Goal: Task Accomplishment & Management: Complete application form

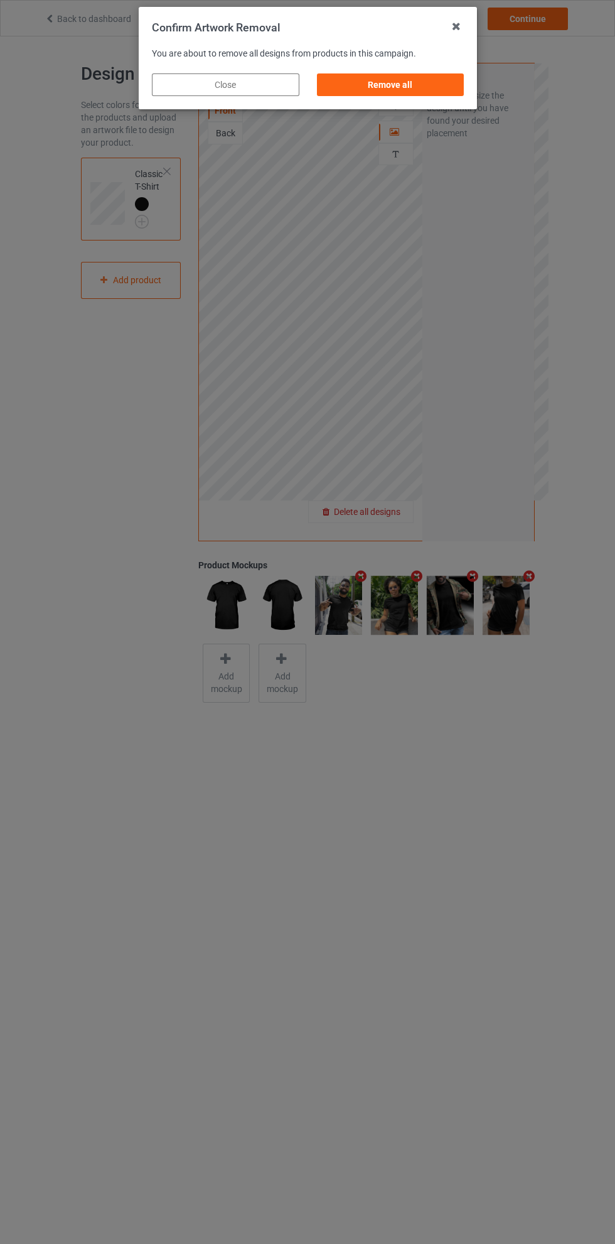
click at [400, 89] on div "Remove all" at bounding box center [390, 84] width 148 height 23
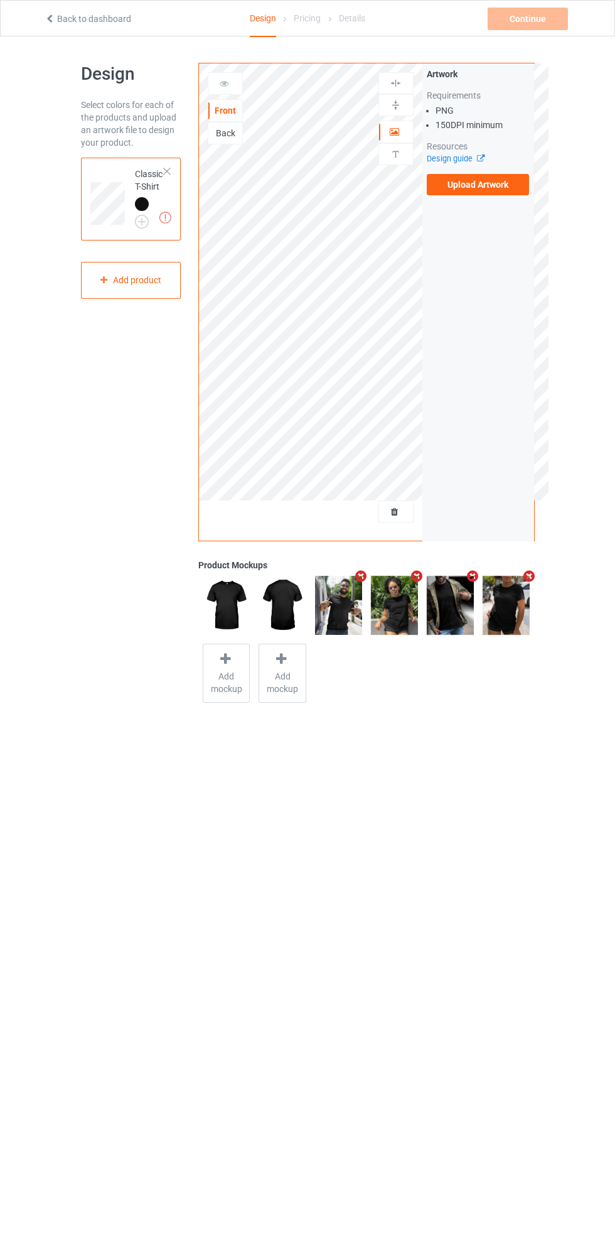
click at [485, 188] on label "Upload Artwork" at bounding box center [478, 184] width 103 height 21
click at [0, 0] on input "Upload Artwork" at bounding box center [0, 0] width 0 height 0
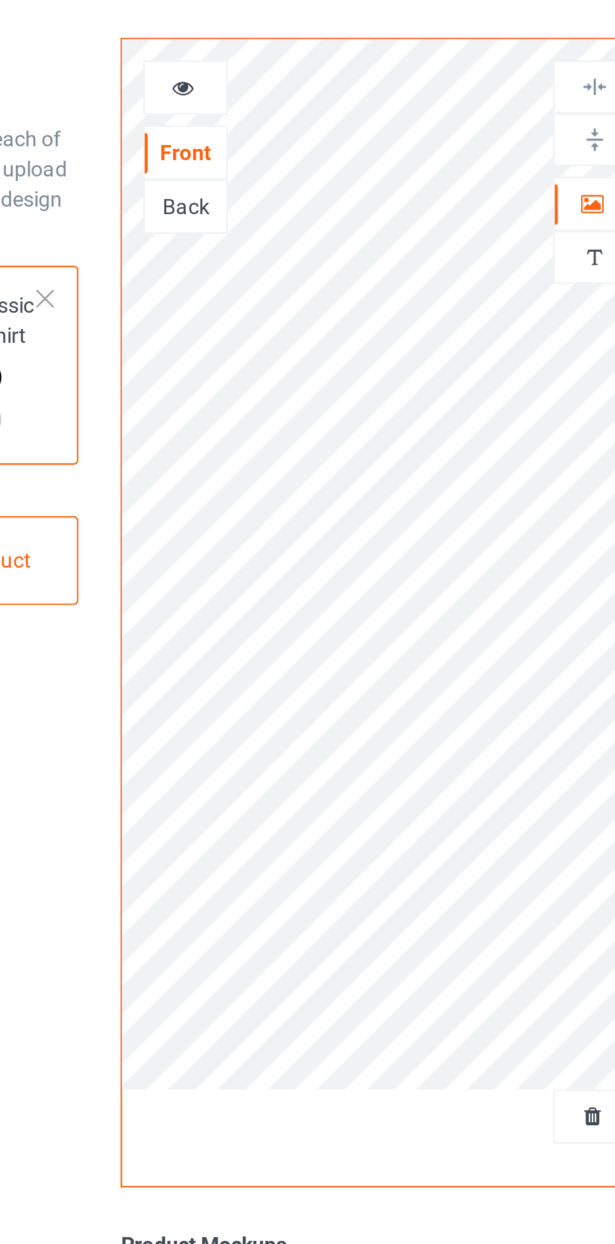
click at [225, 85] on icon at bounding box center [224, 81] width 11 height 9
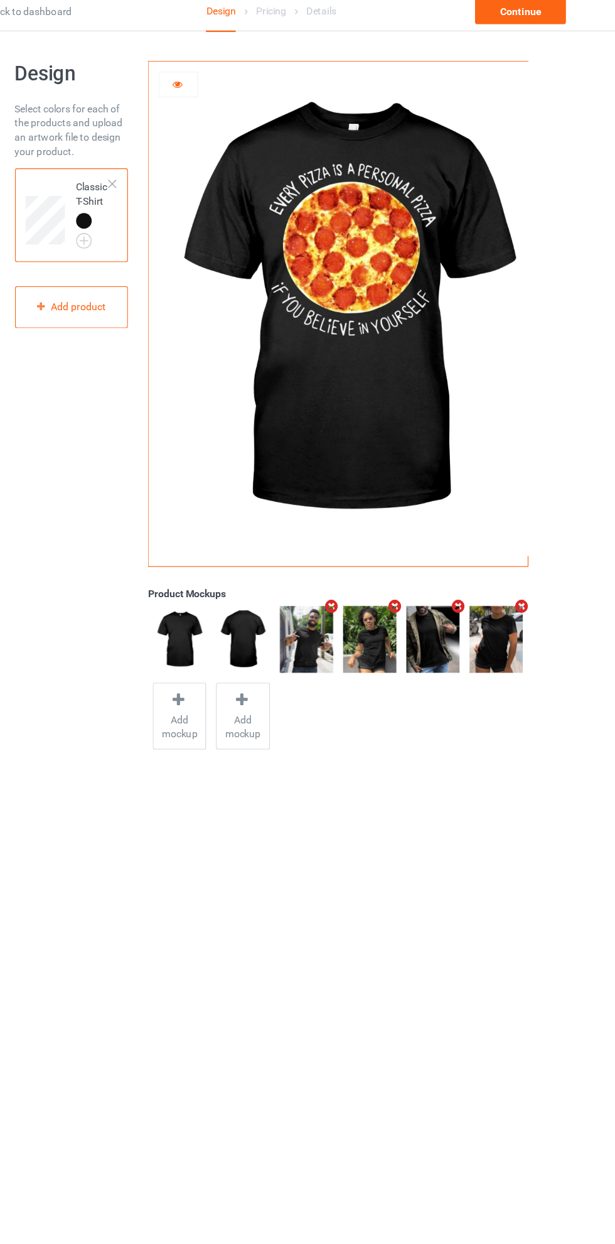
click at [225, 86] on icon at bounding box center [224, 81] width 11 height 9
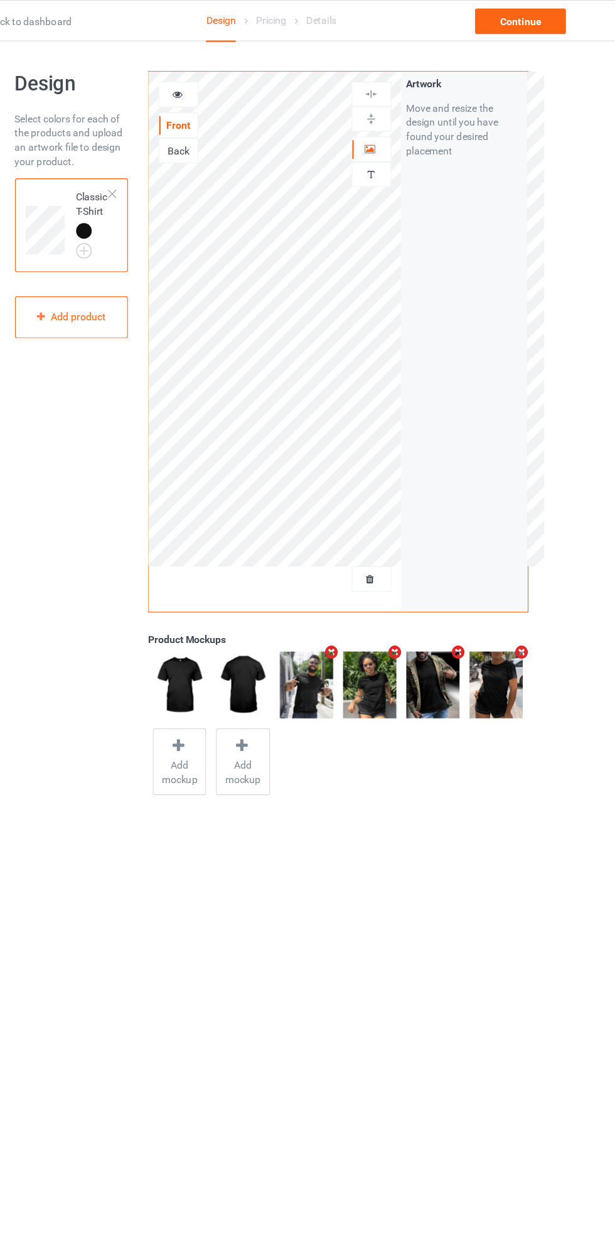
click at [395, 132] on icon at bounding box center [395, 130] width 11 height 9
click at [349, 1060] on body "Back to dashboard Design Pricing Details Continue Design Select colors for each…" at bounding box center [307, 658] width 615 height 1244
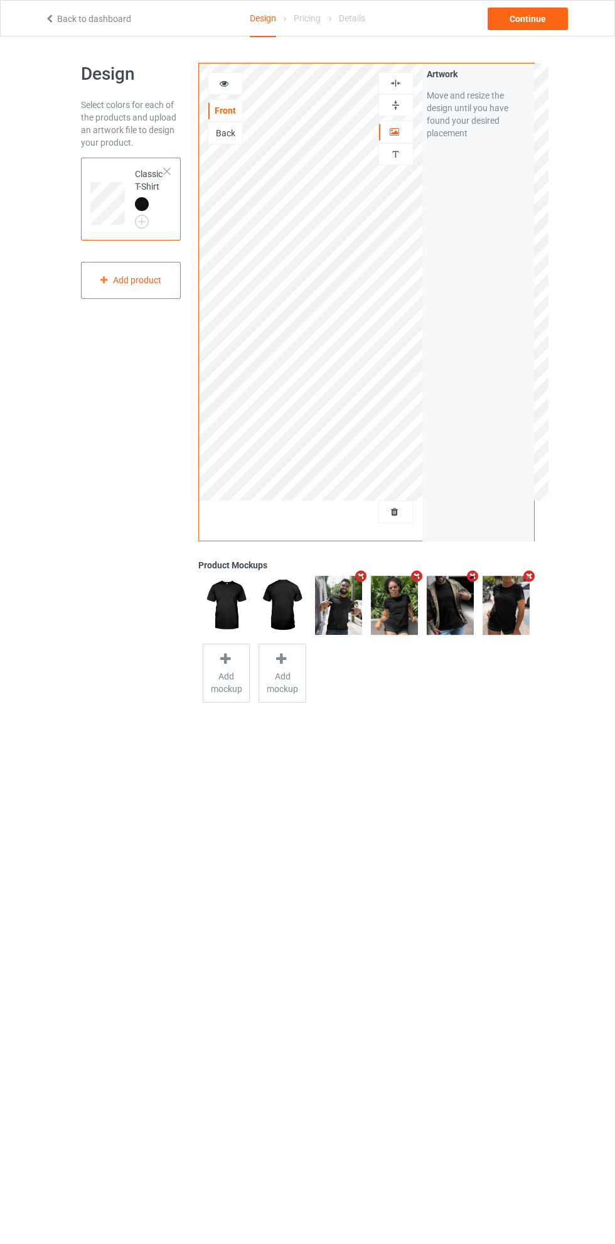
click at [159, 278] on div "Add product" at bounding box center [131, 280] width 100 height 37
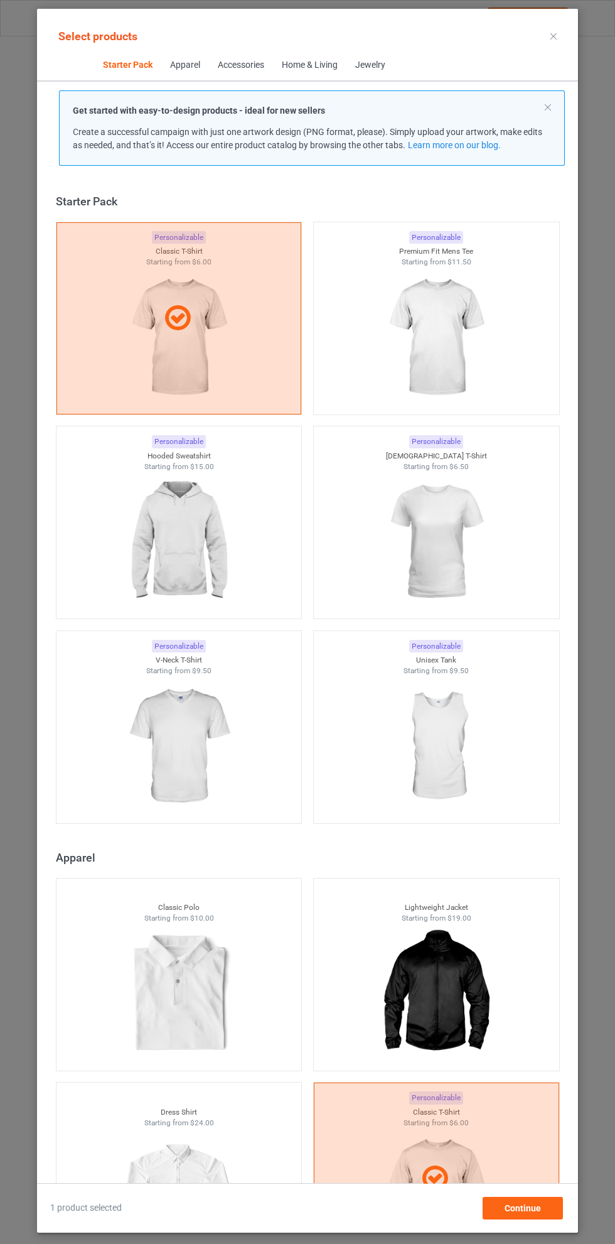
scroll to position [16, 0]
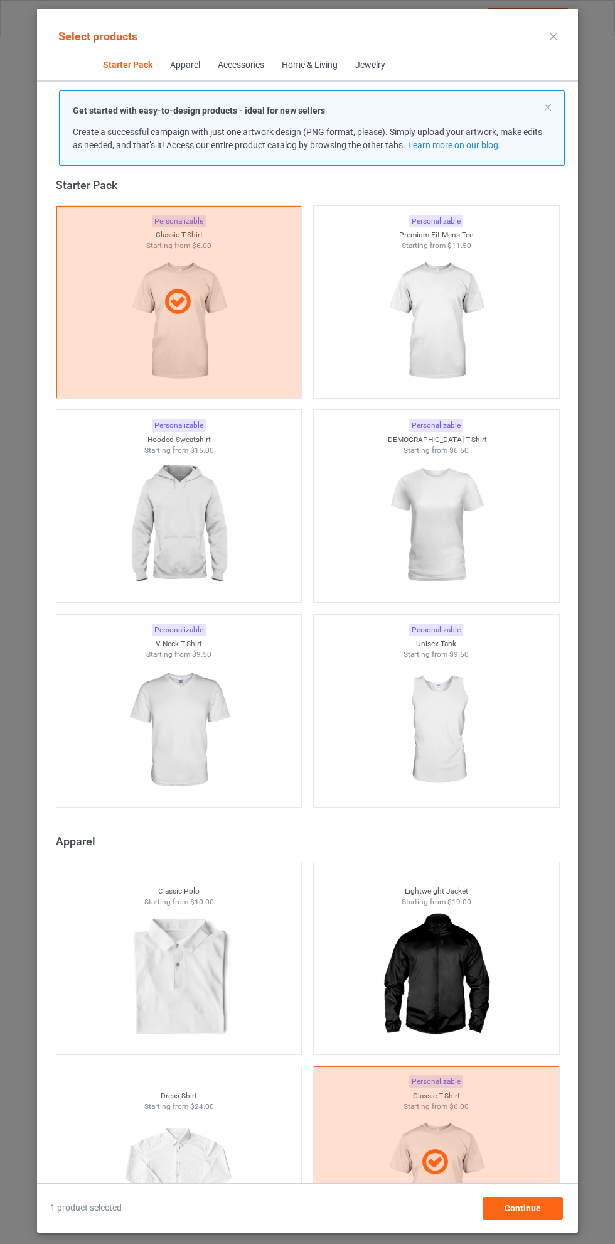
click at [166, 515] on img at bounding box center [178, 525] width 112 height 141
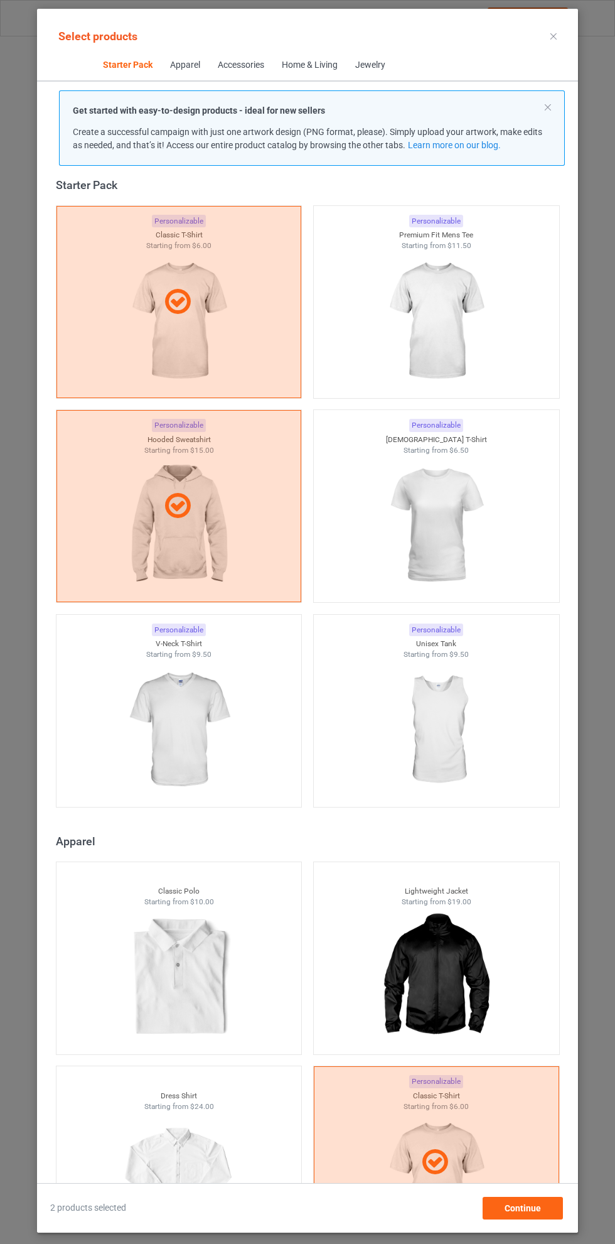
click at [554, 36] on icon at bounding box center [554, 36] width 6 height 6
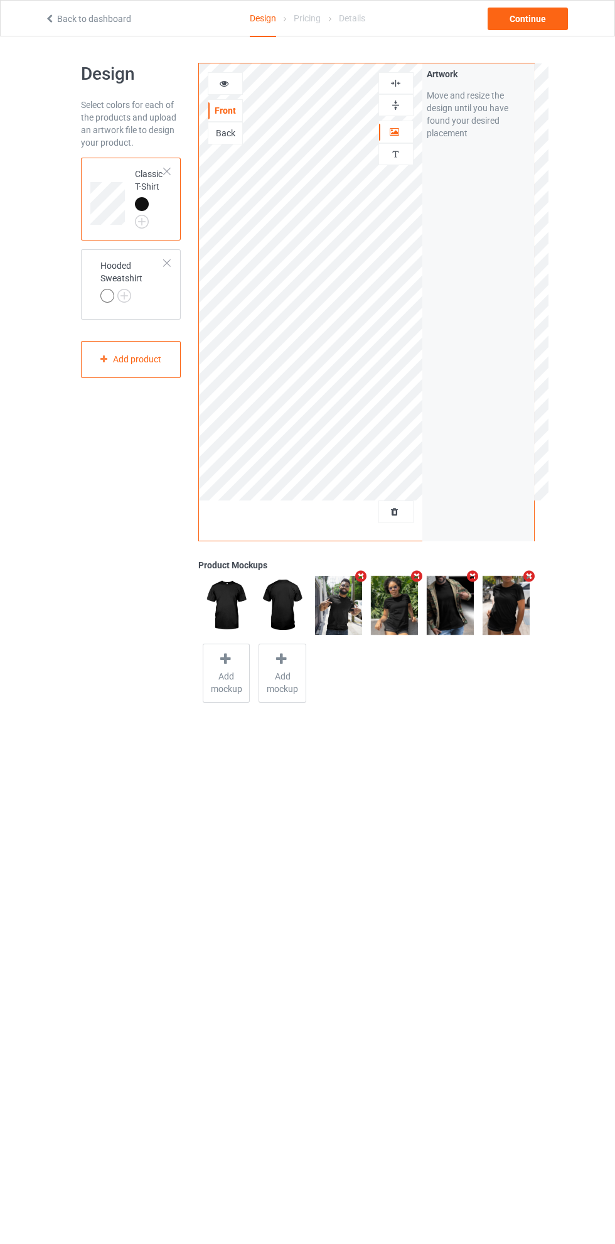
click at [129, 256] on td "Hooded Sweatshirt" at bounding box center [133, 282] width 78 height 56
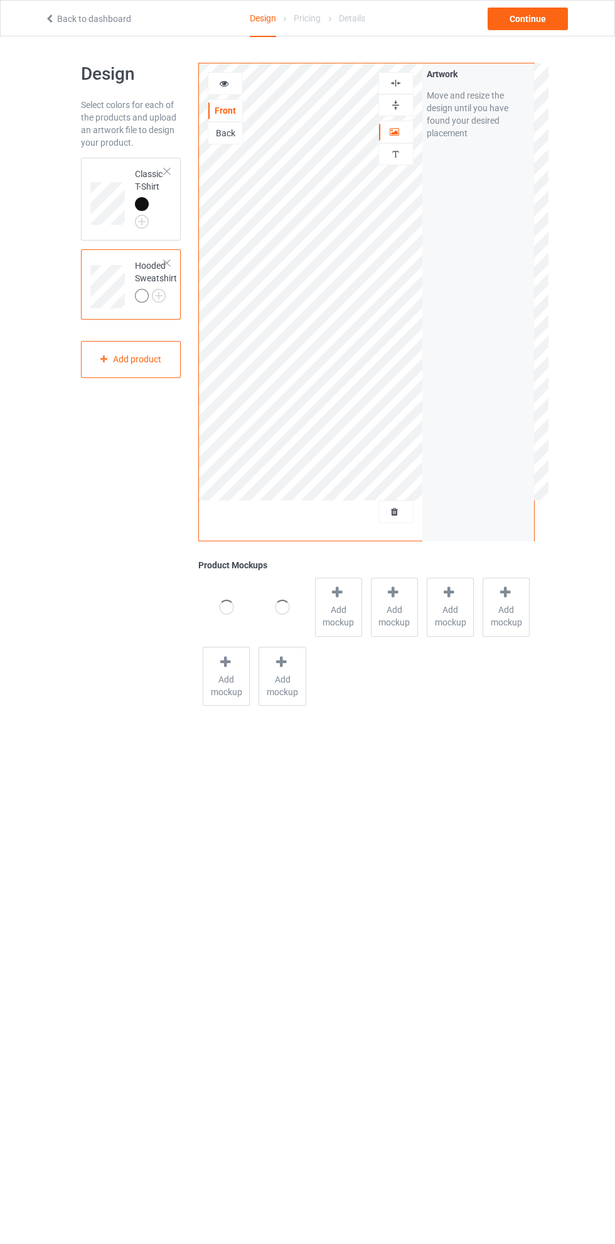
click at [0, 0] on img at bounding box center [0, 0] width 0 height 0
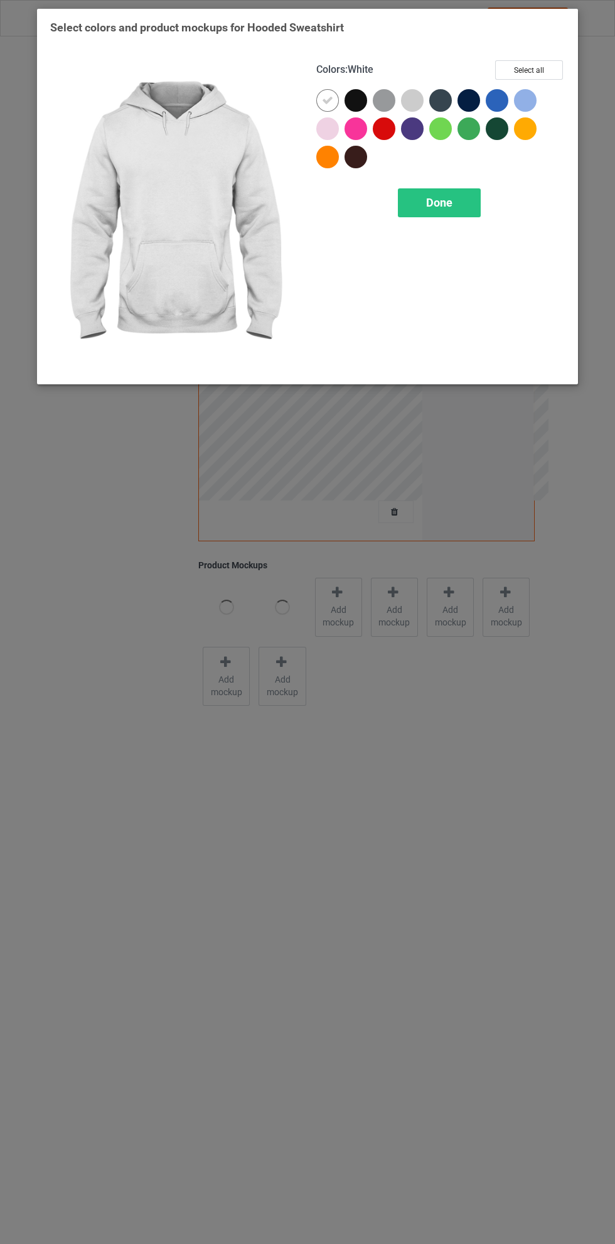
click at [365, 94] on div at bounding box center [356, 100] width 23 height 23
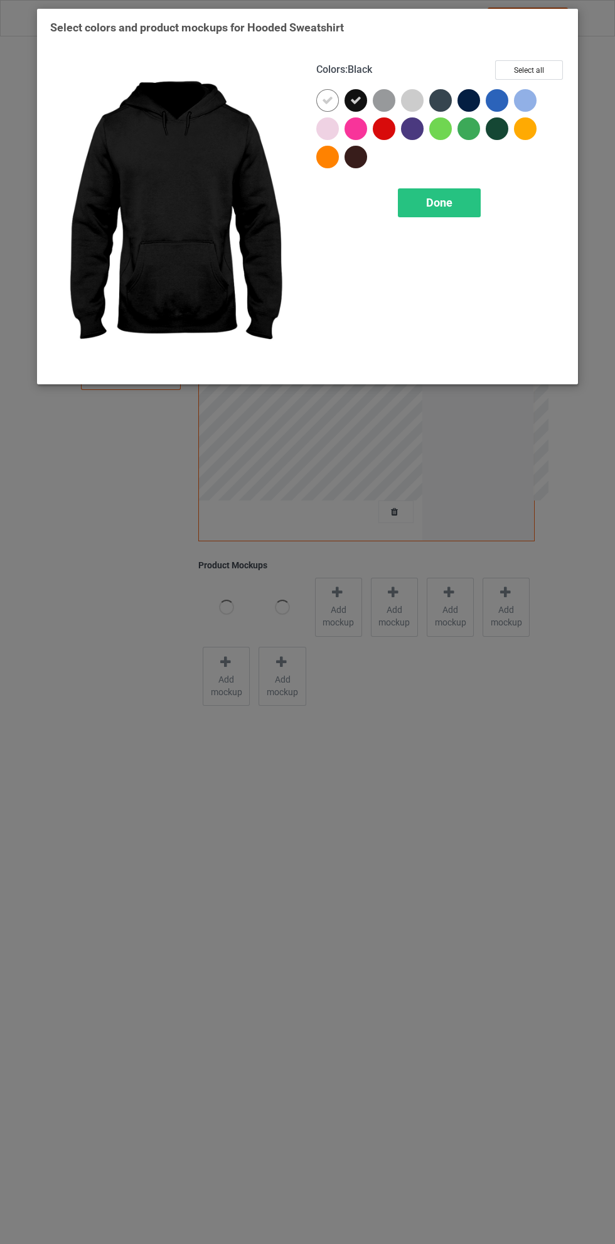
click at [328, 100] on icon at bounding box center [327, 100] width 11 height 11
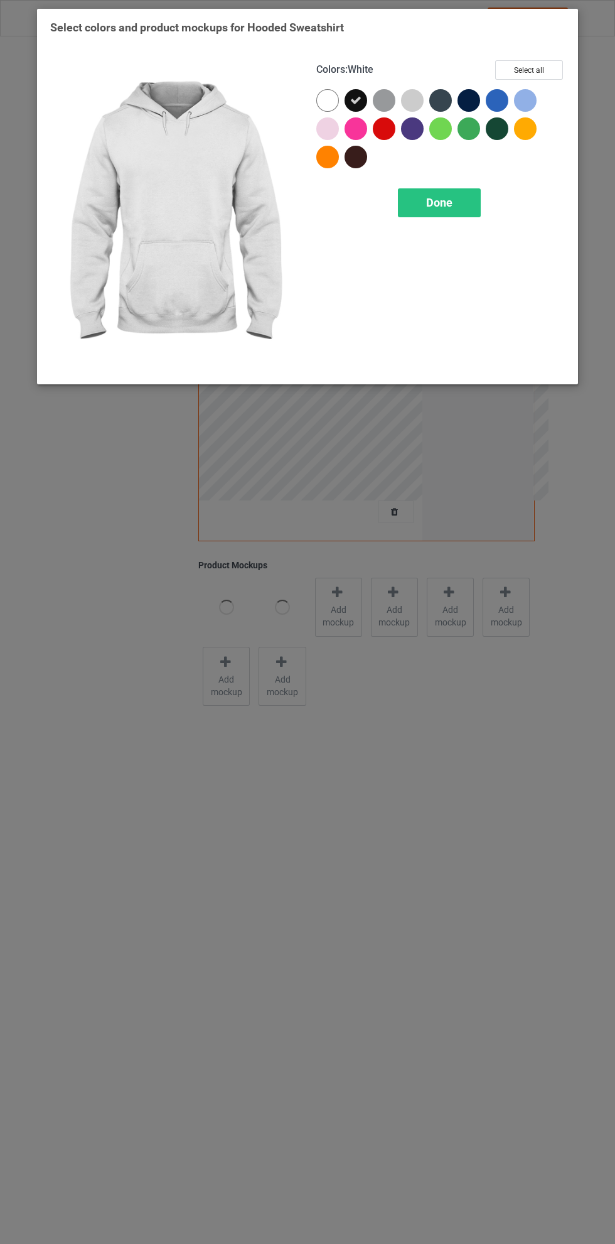
click at [428, 207] on span "Done" at bounding box center [439, 202] width 26 height 13
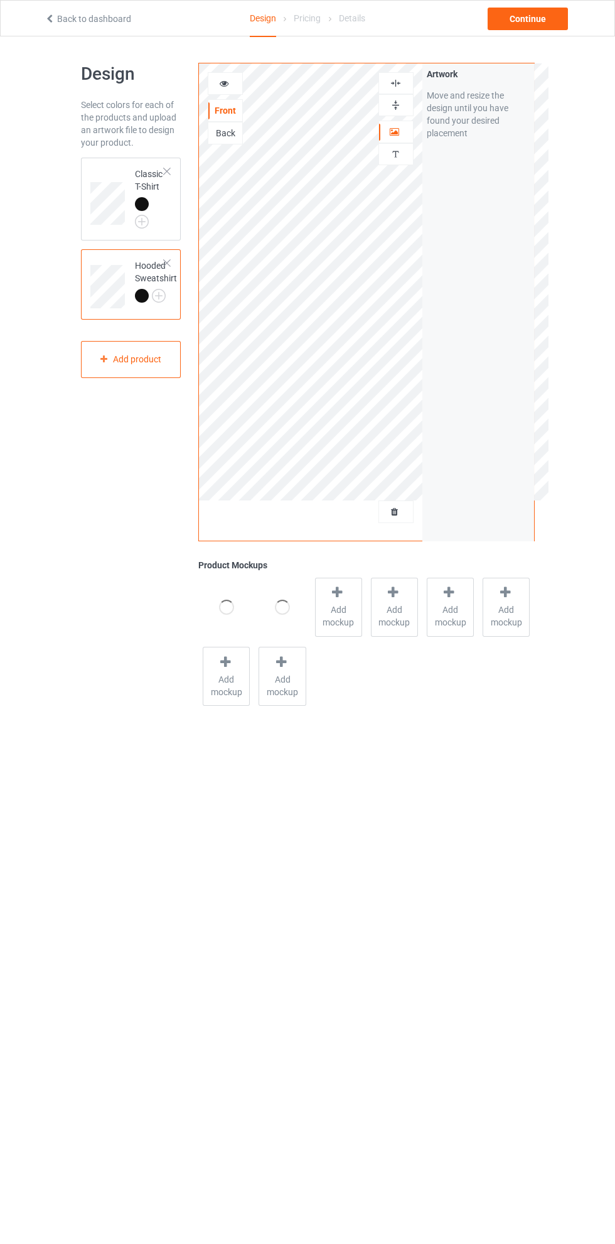
click at [395, 141] on div "Artwork" at bounding box center [396, 132] width 35 height 23
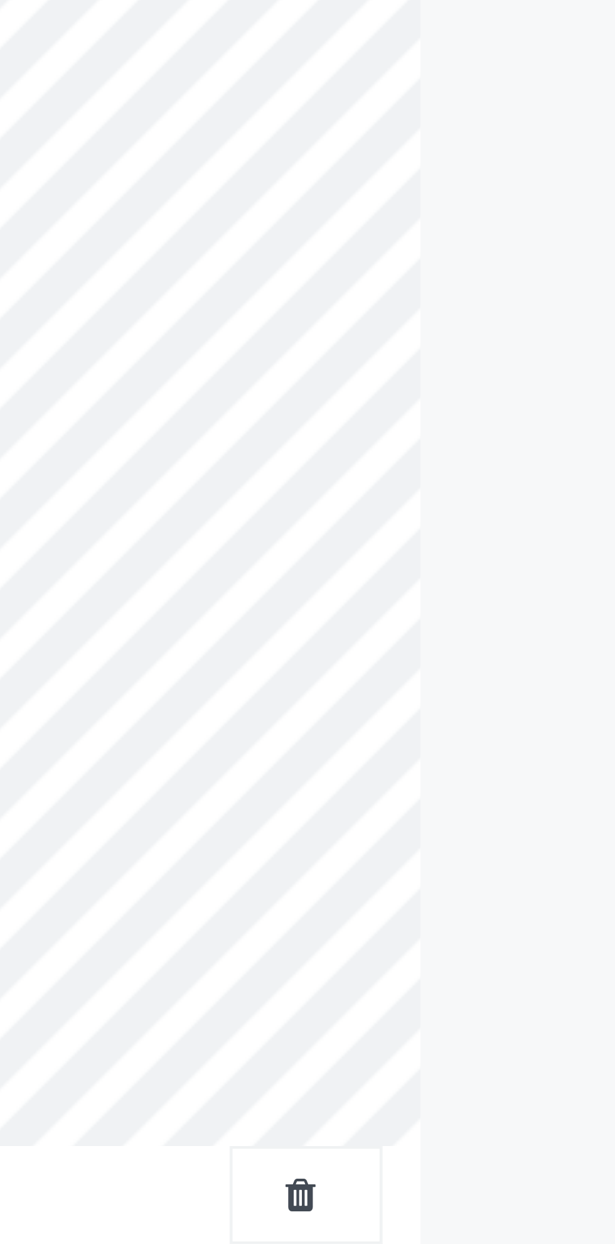
click at [424, 299] on div "Artwork Move and resize the design until you have found your desired placement" at bounding box center [479, 301] width 112 height 477
click at [424, 300] on div "Artwork Move and resize the design until you have found your desired placement" at bounding box center [479, 301] width 112 height 477
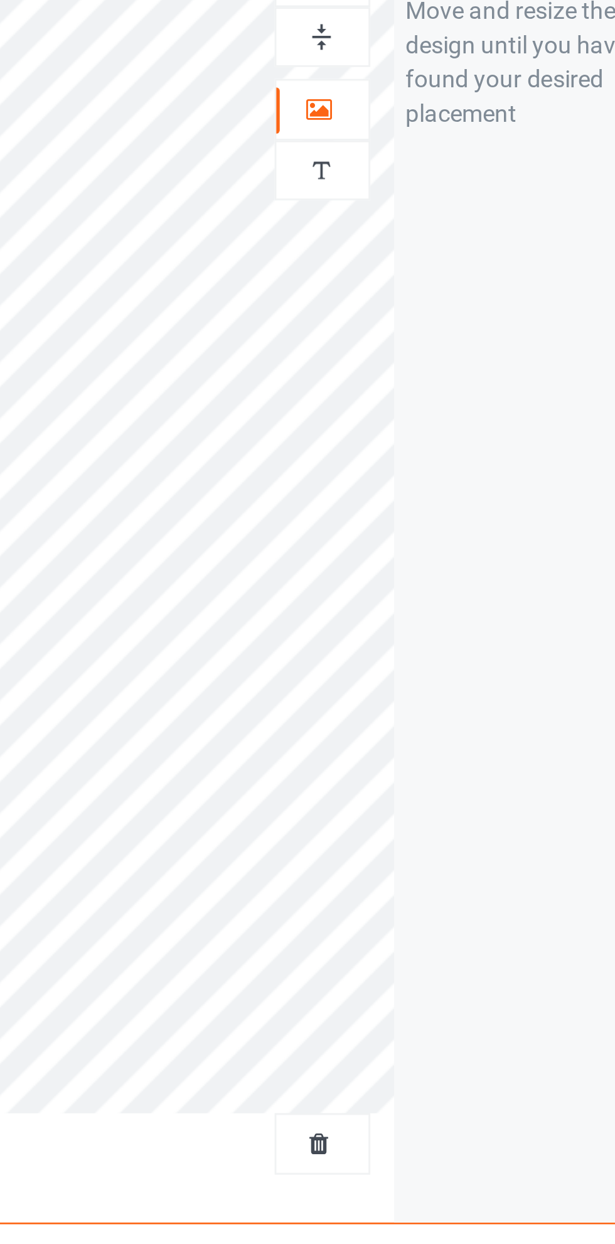
click at [426, 298] on div "Artwork Move and resize the design until you have found your desired placement" at bounding box center [479, 301] width 112 height 477
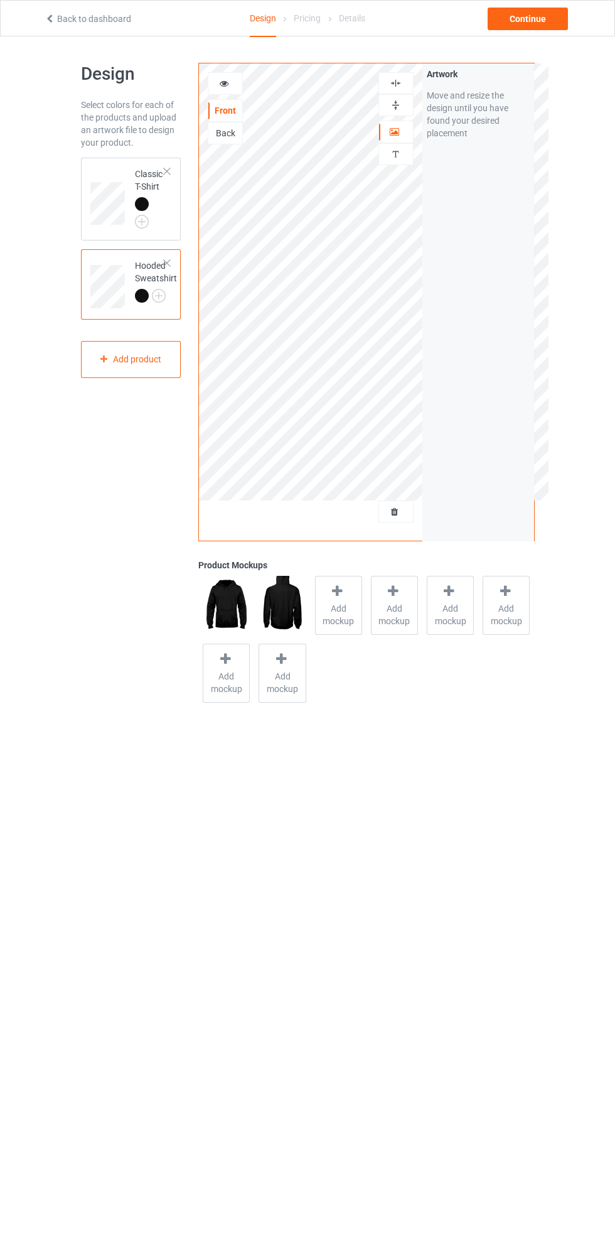
click at [232, 89] on div at bounding box center [225, 83] width 34 height 13
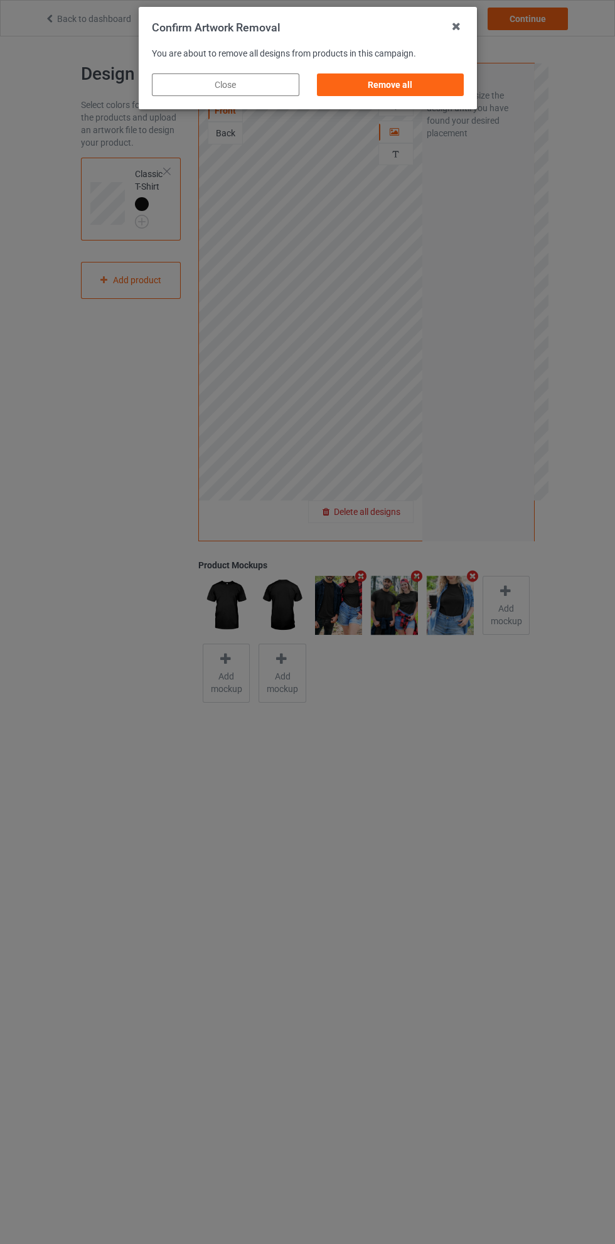
click at [404, 92] on div "Remove all" at bounding box center [390, 84] width 148 height 23
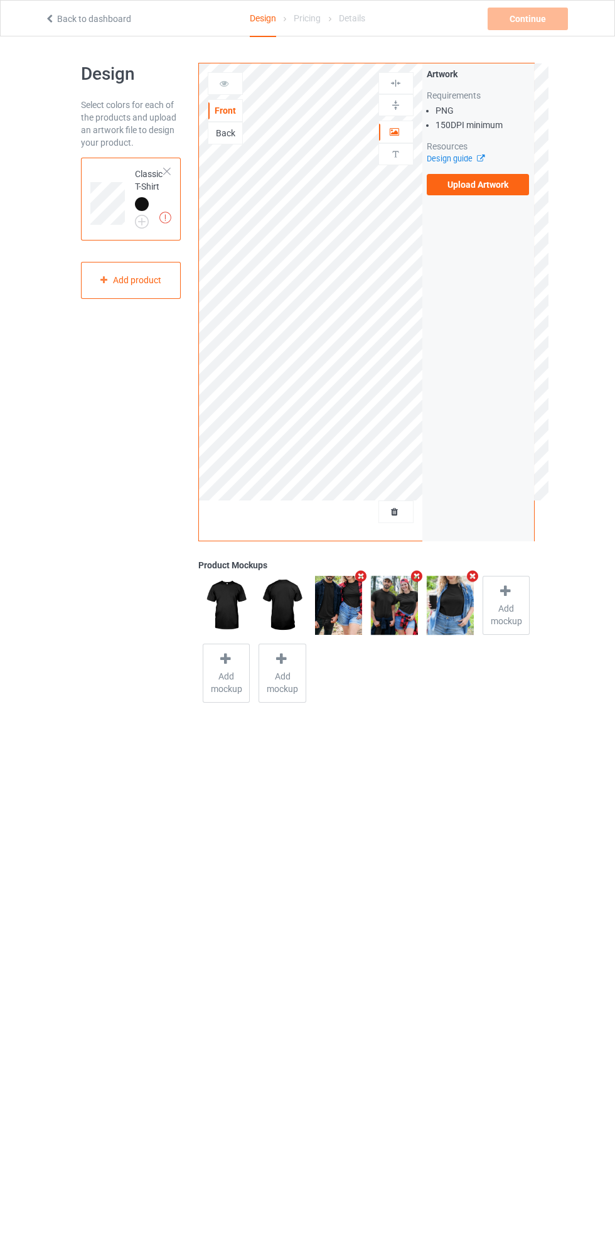
click at [497, 189] on label "Upload Artwork" at bounding box center [478, 184] width 103 height 21
click at [0, 0] on input "Upload Artwork" at bounding box center [0, 0] width 0 height 0
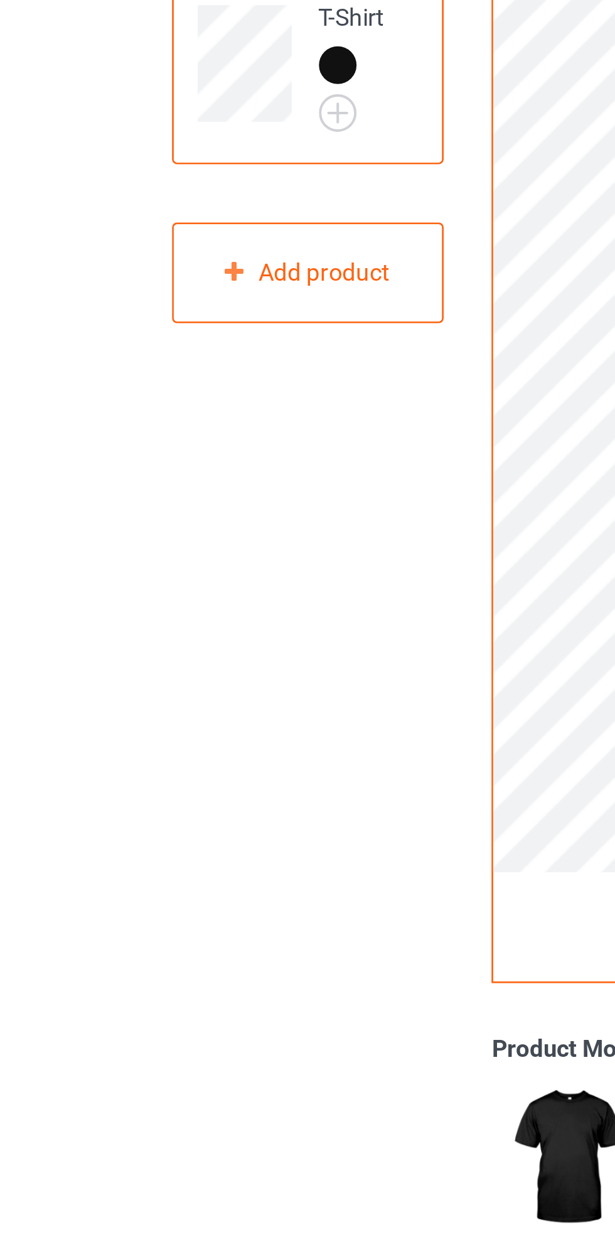
click at [63, 330] on div "Design Select colors for each of the products and upload an artwork file to des…" at bounding box center [307, 384] width 615 height 697
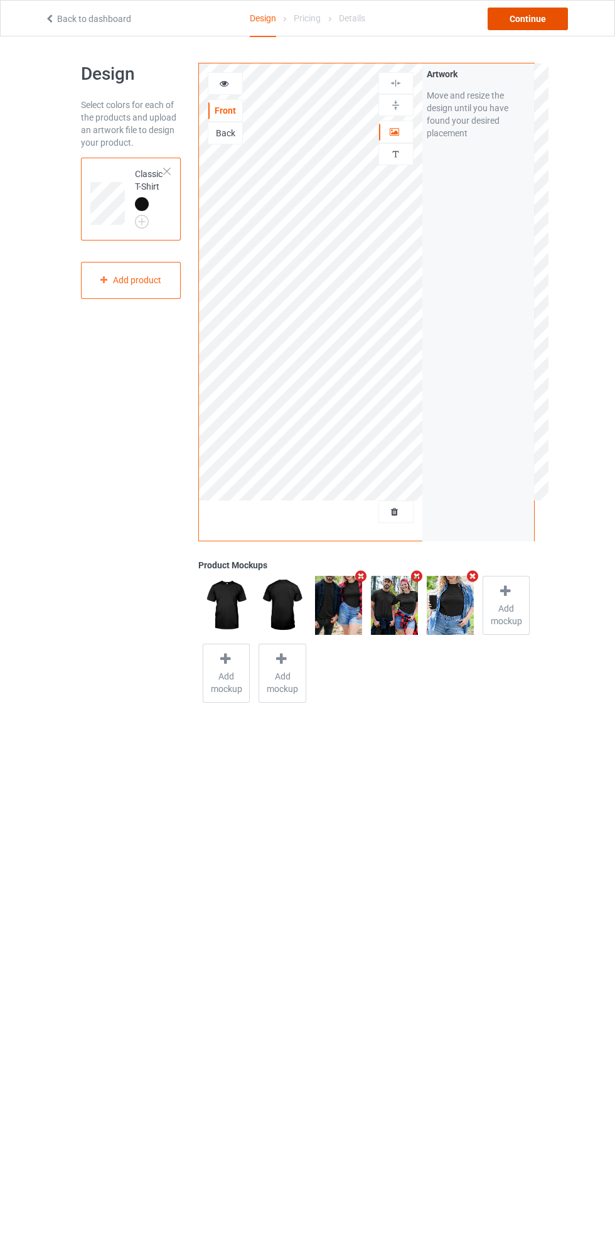
click at [530, 18] on div "Continue" at bounding box center [528, 19] width 80 height 23
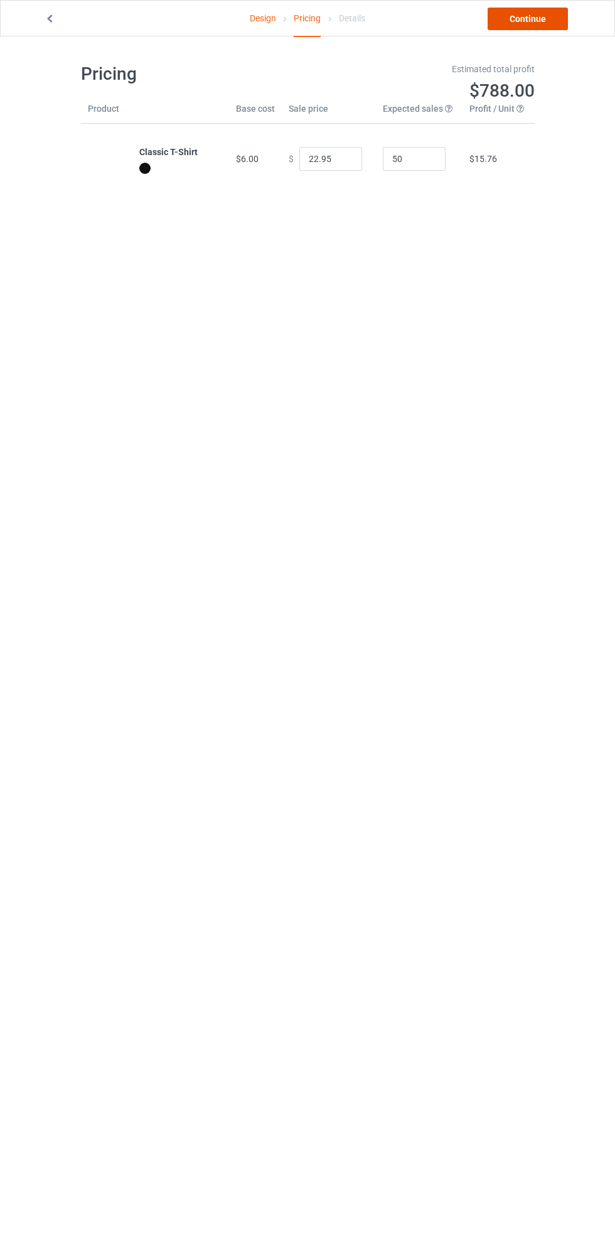
click at [530, 25] on link "Continue" at bounding box center [528, 19] width 80 height 23
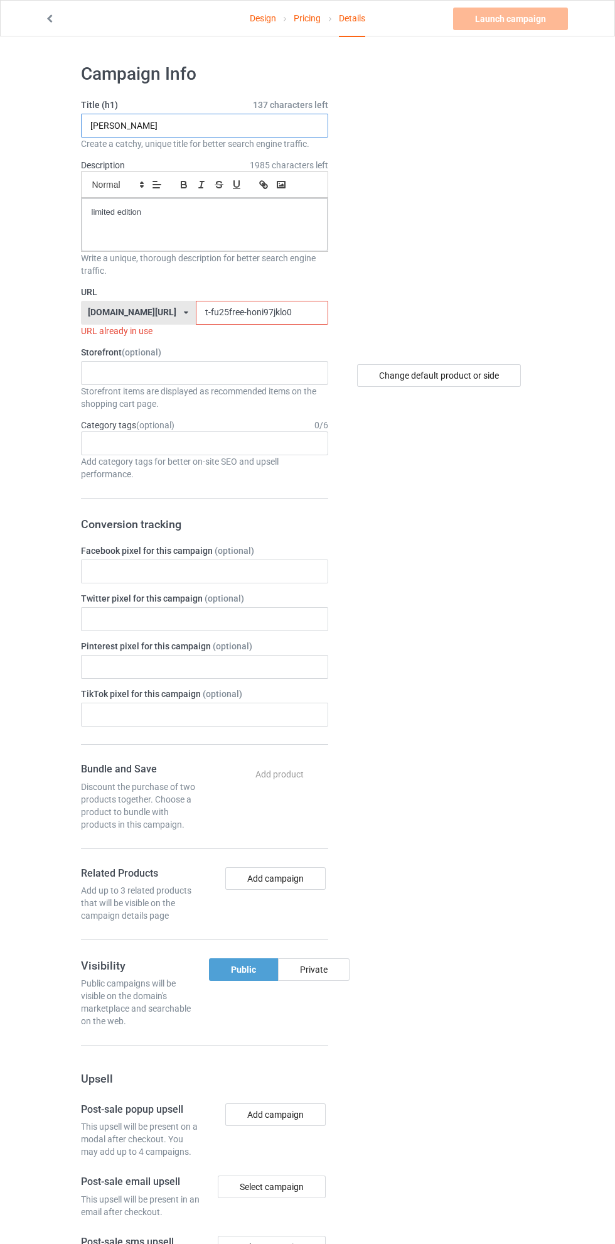
click at [220, 126] on input "HONI ANDERSON" at bounding box center [204, 126] width 247 height 24
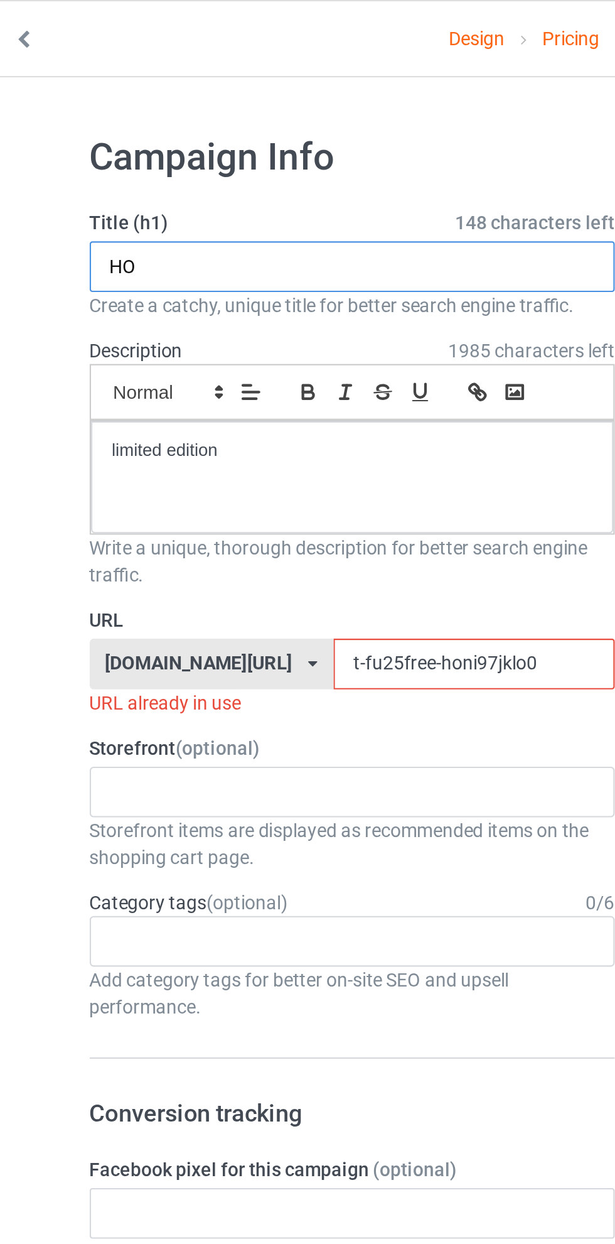
type input "H"
type input "p"
click at [100, 128] on input "PZZA" at bounding box center [204, 126] width 247 height 24
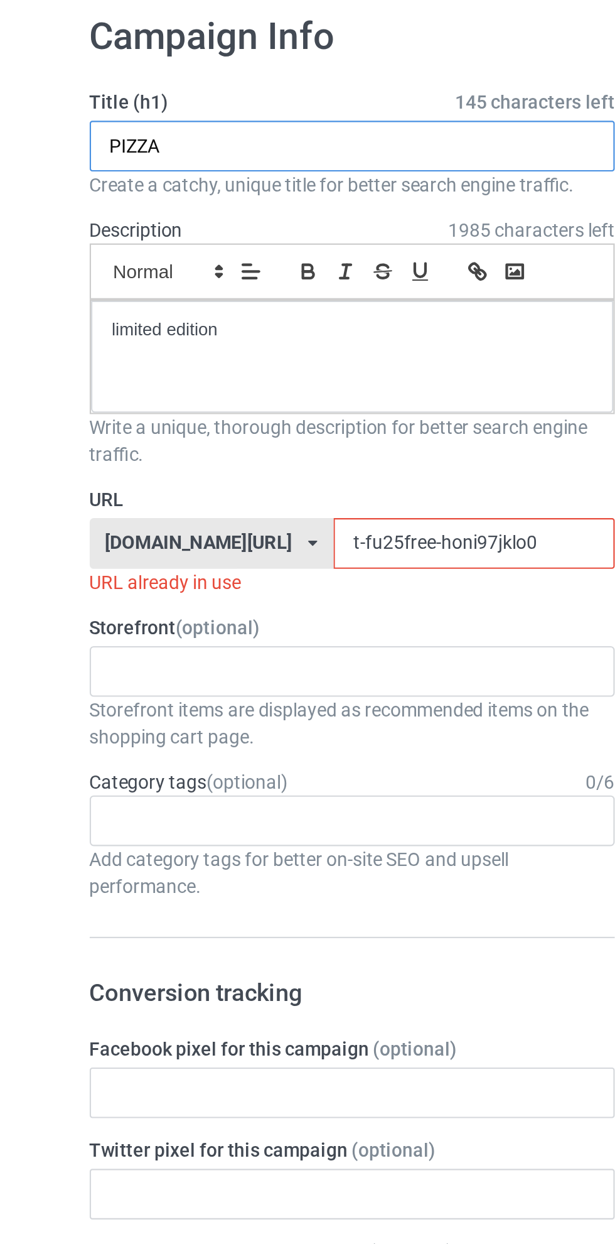
type input "PIZZA"
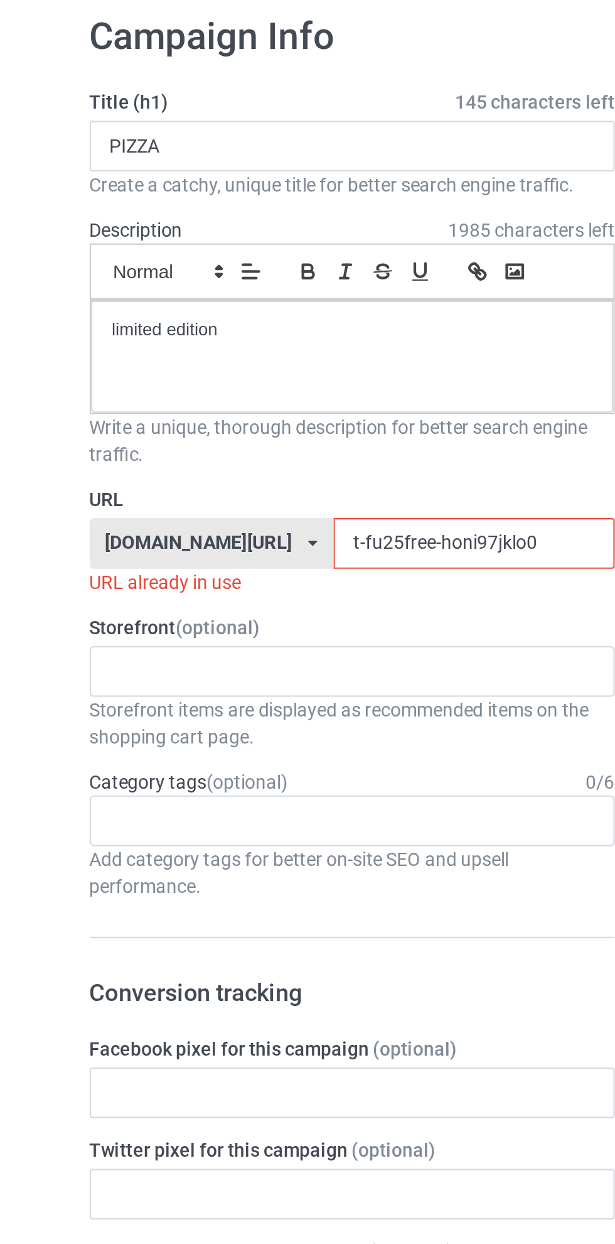
click at [235, 309] on input "t-fu25free-honi97jklo0" at bounding box center [262, 313] width 132 height 24
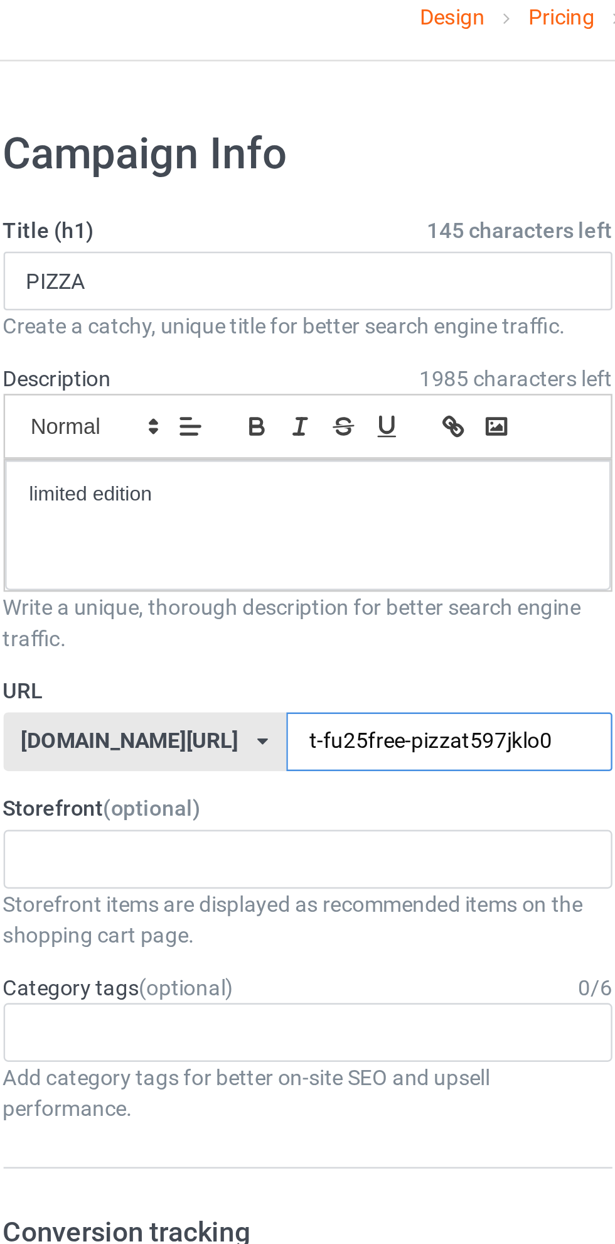
type input "t-fu25free-pizzat597jklo0"
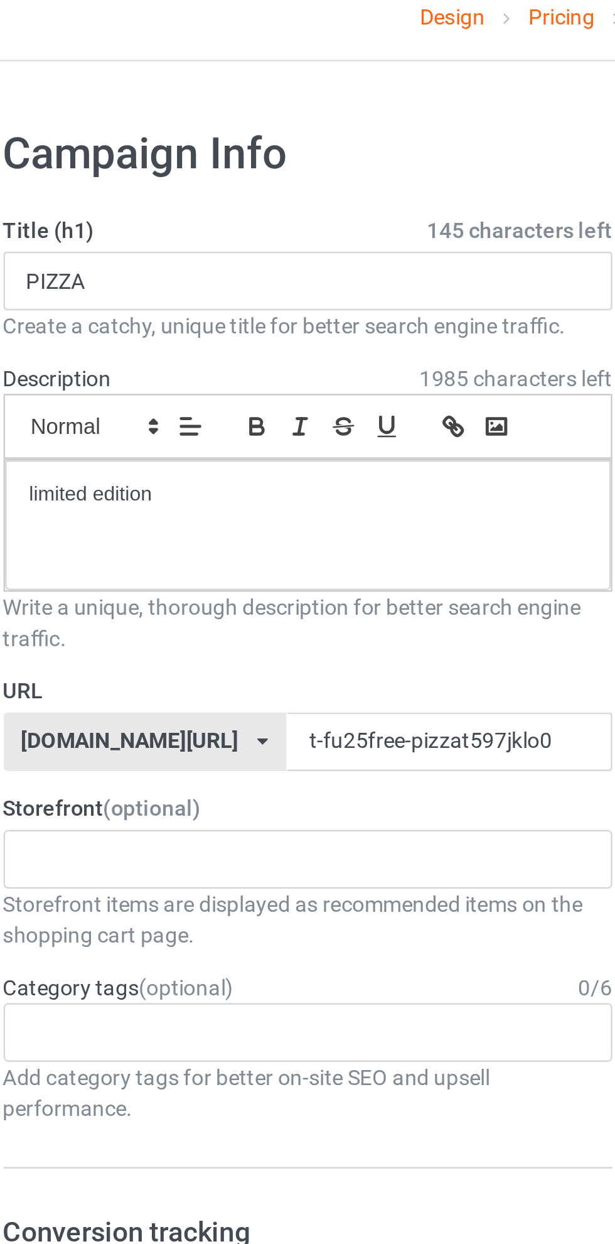
click at [176, 153] on form "Title (h1) 145 characters left PIZZA Create a catchy, unique title for better s…" at bounding box center [204, 738] width 247 height 1278
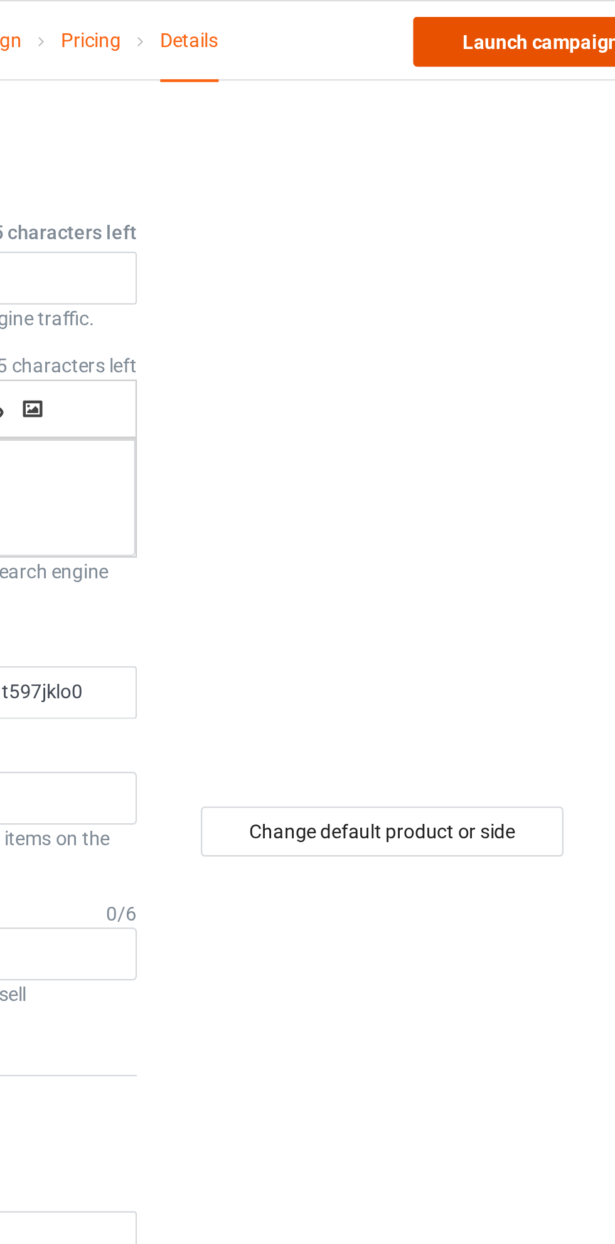
click at [493, 24] on link "Launch campaign" at bounding box center [510, 19] width 115 height 23
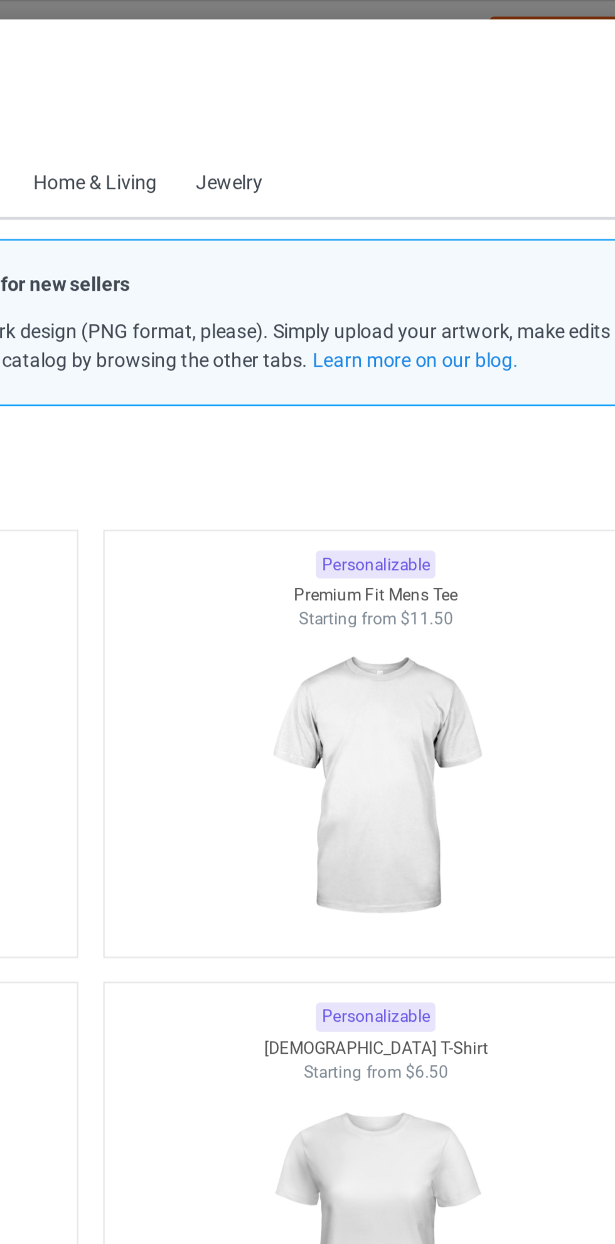
scroll to position [16, 0]
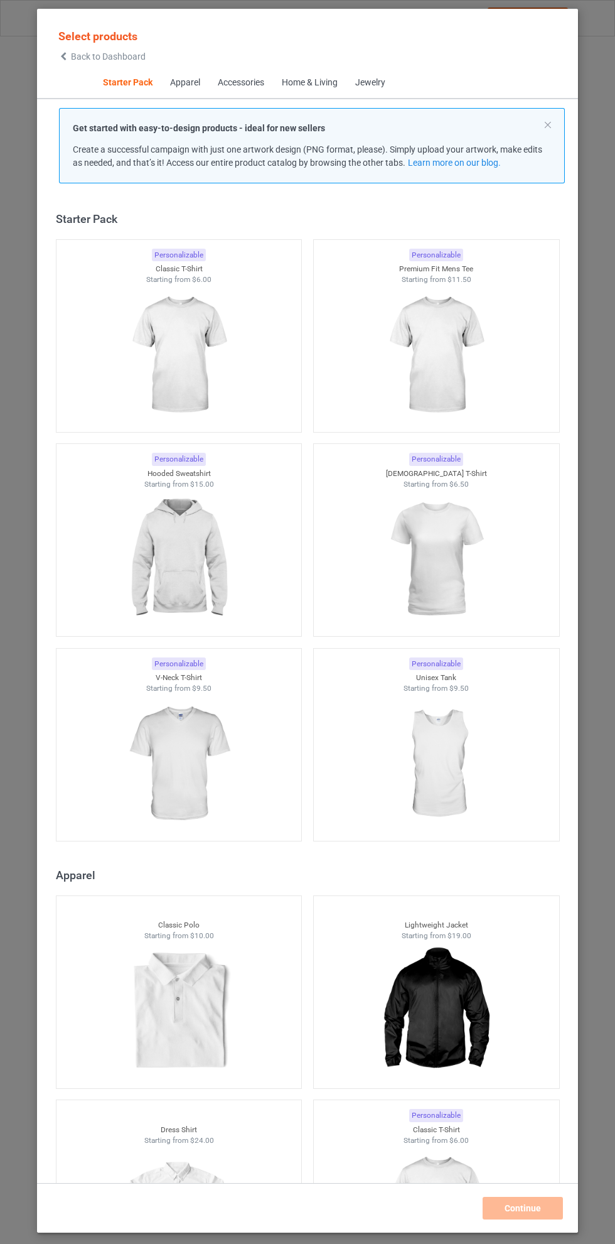
scroll to position [16, 0]
